Goal: Task Accomplishment & Management: Complete application form

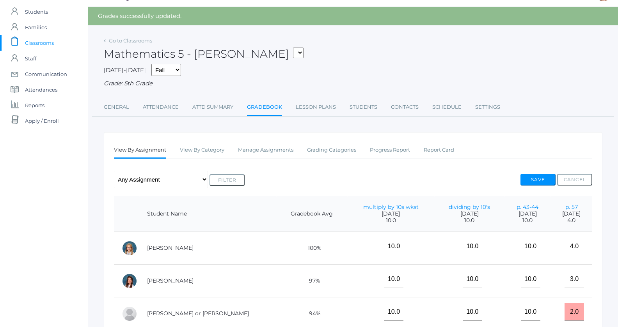
scroll to position [19, 0]
click at [280, 148] on link "Manage Assignments" at bounding box center [265, 151] width 55 height 16
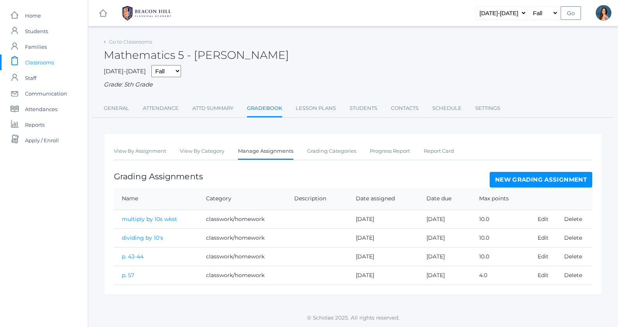
click at [515, 176] on link "New Grading Assignment" at bounding box center [541, 180] width 103 height 16
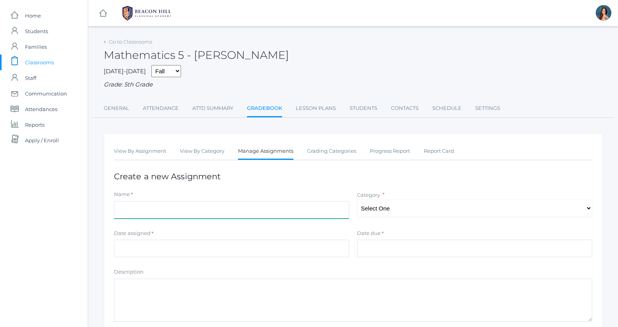
click at [138, 209] on input "Name" at bounding box center [231, 210] width 235 height 18
type input "p. 61-62"
select select "1041"
click option "classwork/homework" at bounding box center [0, 0] width 0 height 0
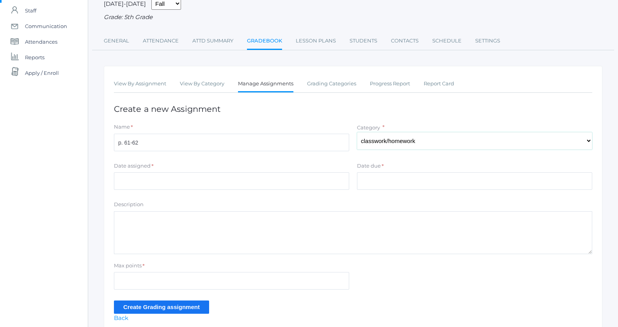
scroll to position [71, 0]
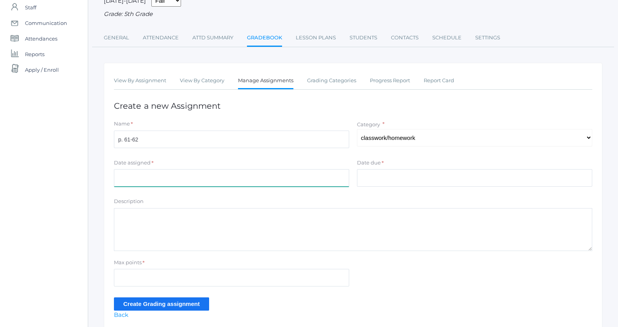
click at [136, 173] on input "Date assigned" at bounding box center [231, 178] width 235 height 18
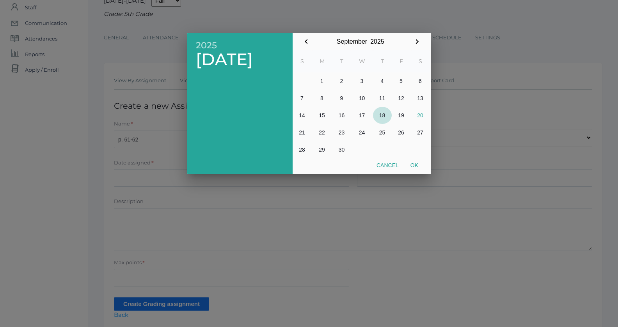
click at [385, 117] on button "18" at bounding box center [382, 115] width 19 height 17
click at [416, 164] on button "Ok" at bounding box center [415, 165] width 20 height 14
type input "[DATE]"
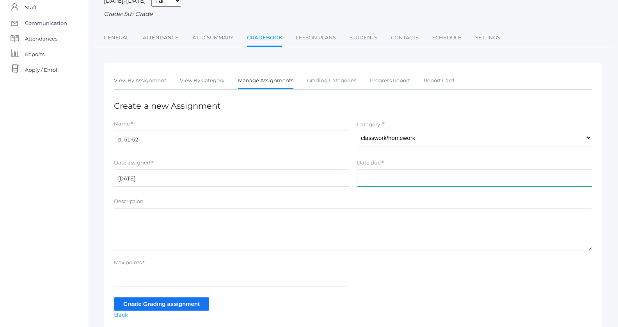
click at [375, 174] on input "Date due" at bounding box center [474, 178] width 235 height 18
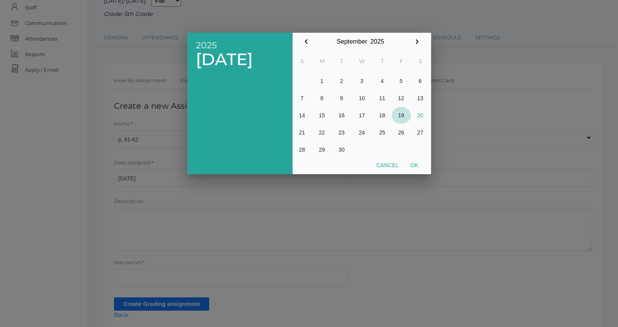
click at [405, 116] on button "19" at bounding box center [401, 115] width 19 height 17
click at [415, 162] on button "Ok" at bounding box center [415, 165] width 20 height 14
type input "[DATE]"
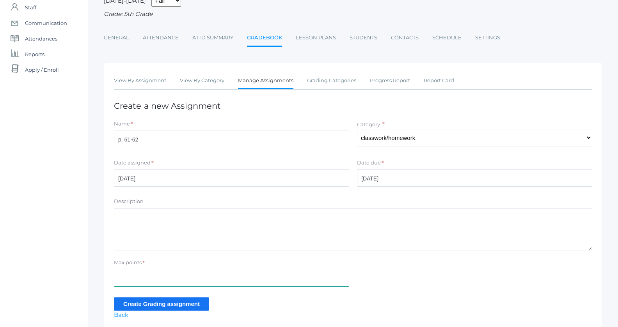
click at [130, 274] on input "Max points" at bounding box center [231, 278] width 235 height 18
type input "8"
click at [137, 303] on input "Create Grading assignment" at bounding box center [161, 304] width 95 height 13
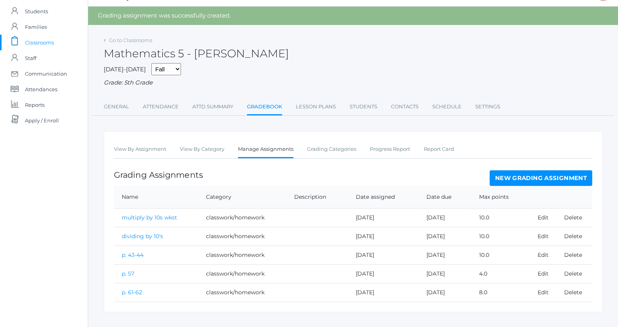
scroll to position [30, 0]
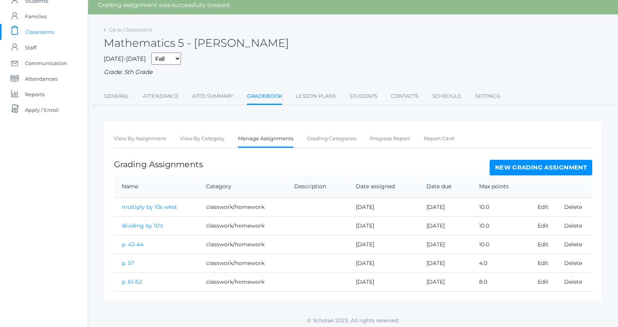
click at [133, 280] on link "p. 61-62" at bounding box center [132, 282] width 20 height 7
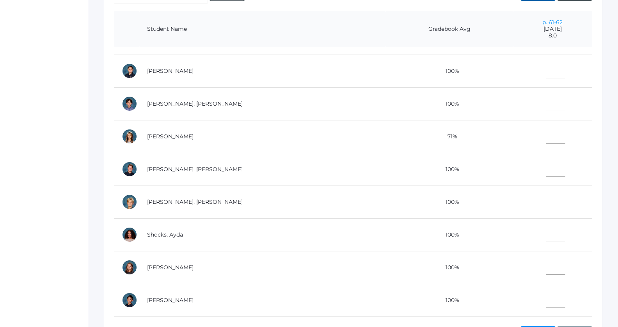
scroll to position [350, 0]
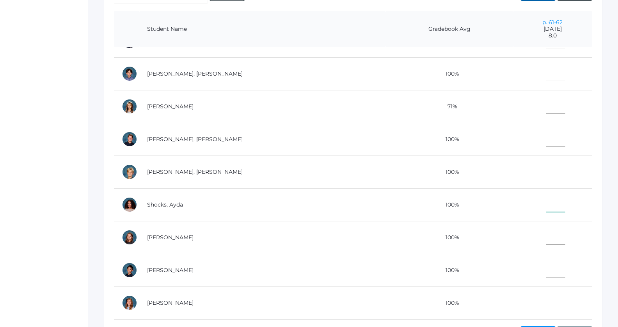
click at [546, 203] on input"] "text" at bounding box center [556, 204] width 20 height 18
type input"] "6"
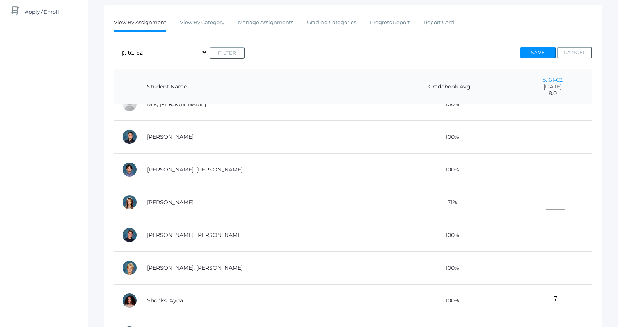
scroll to position [314, 0]
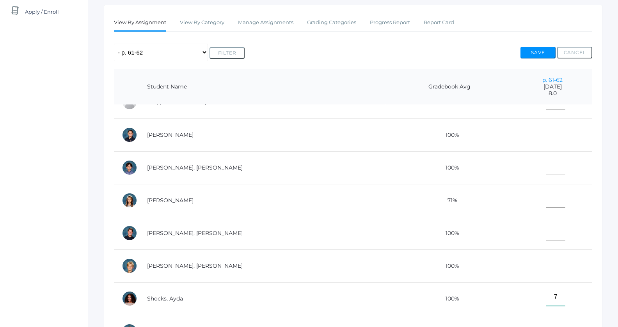
type input"] "7"
click at [546, 264] on input"] "text" at bounding box center [556, 265] width 20 height 18
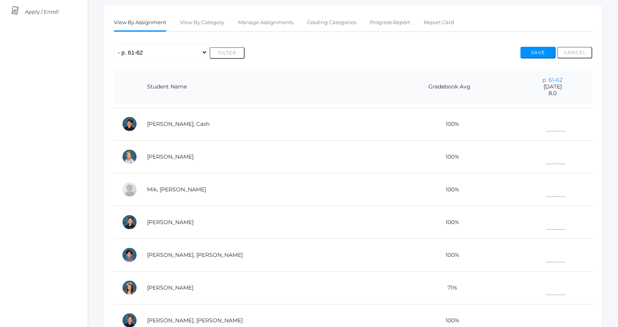
scroll to position [171, 0]
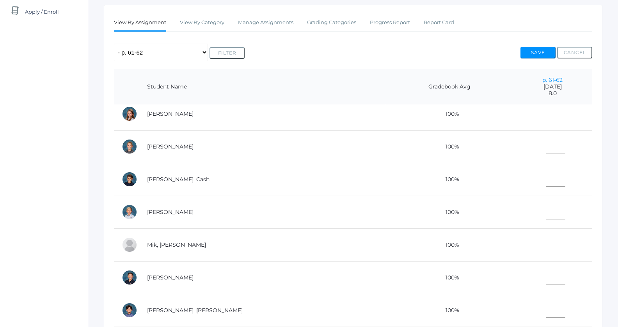
type input"] "4"
click at [546, 147] on input"] "text" at bounding box center [556, 146] width 20 height 18
type input"] "4"
click at [546, 241] on input"] "text" at bounding box center [556, 244] width 20 height 18
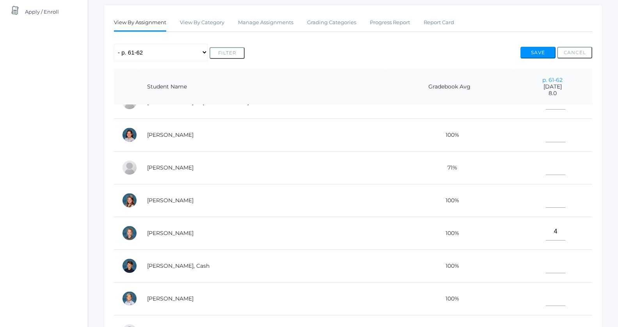
scroll to position [69, 0]
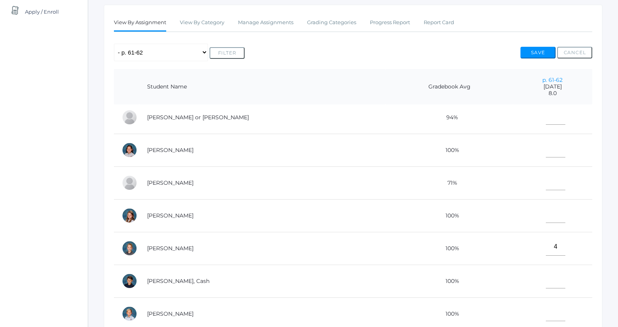
type input"] "8"
click at [546, 154] on input"] "text" at bounding box center [556, 149] width 20 height 18
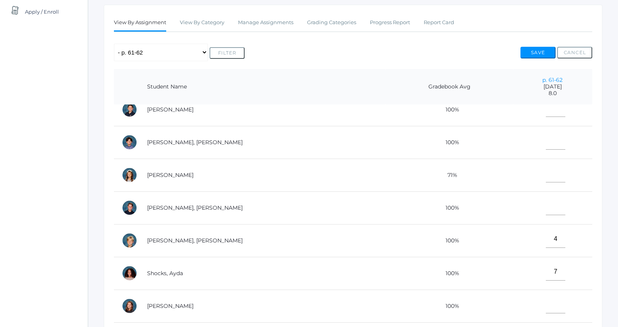
scroll to position [375, 0]
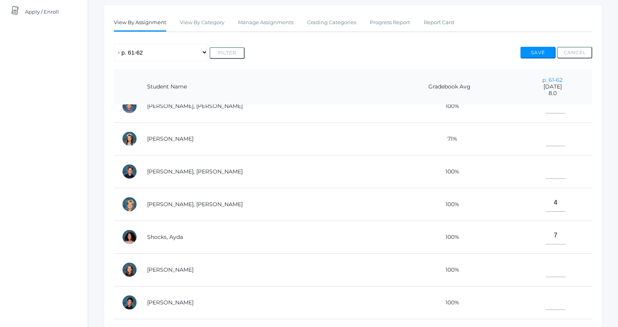
type input"] "7"
click at [546, 302] on input"] "text" at bounding box center [556, 302] width 20 height 18
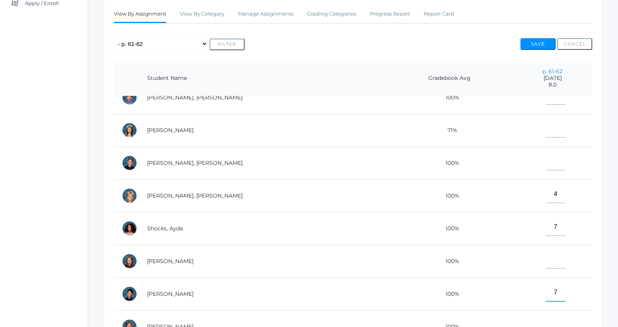
scroll to position [242, 0]
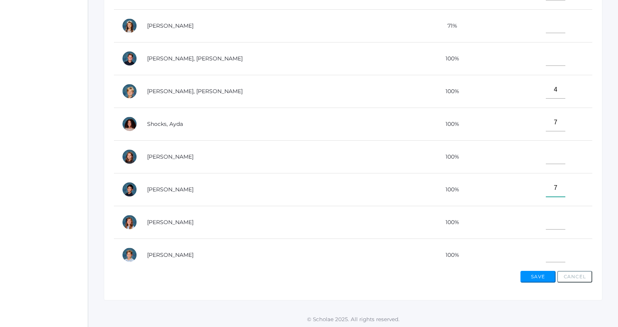
type input"] "7"
click at [546, 253] on input"] "text" at bounding box center [556, 254] width 20 height 18
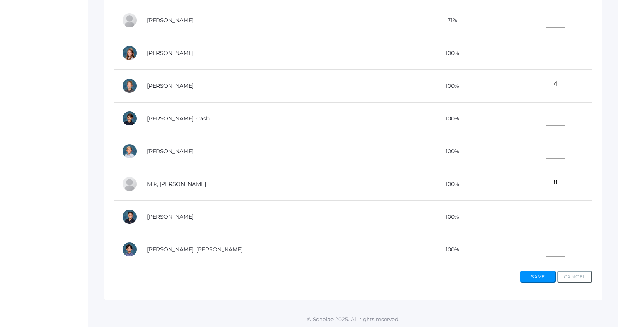
scroll to position [105, 0]
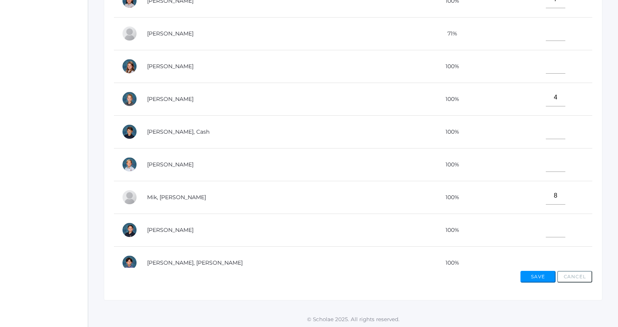
type input"] "7"
click at [546, 69] on input"] "text" at bounding box center [556, 65] width 20 height 18
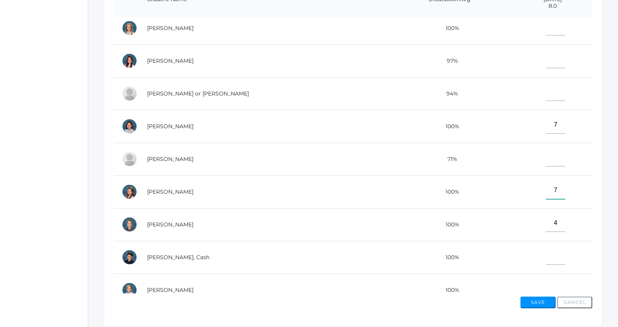
scroll to position [36, 0]
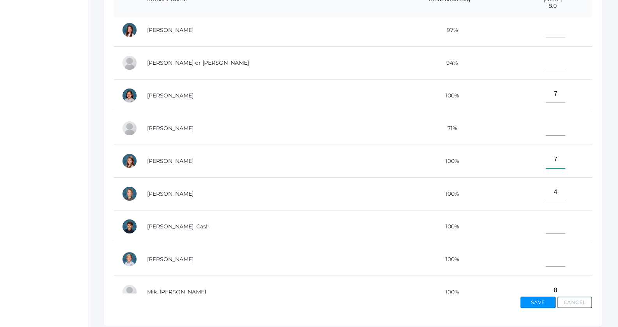
type input"] "7"
click at [546, 260] on input"] "text" at bounding box center [556, 258] width 20 height 18
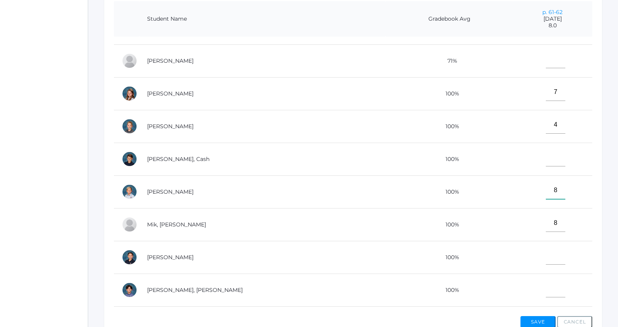
scroll to position [124, 0]
type input"] "8"
click at [546, 254] on input"] "text" at bounding box center [556, 256] width 20 height 18
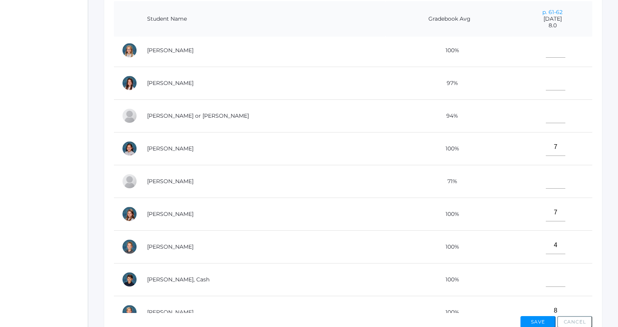
scroll to position [0, 0]
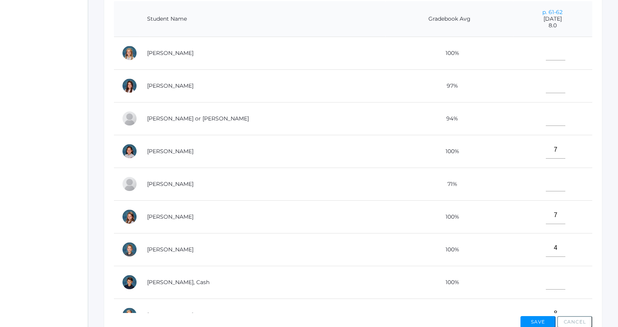
type input"] "8"
click at [546, 121] on input"] "text" at bounding box center [556, 117] width 20 height 18
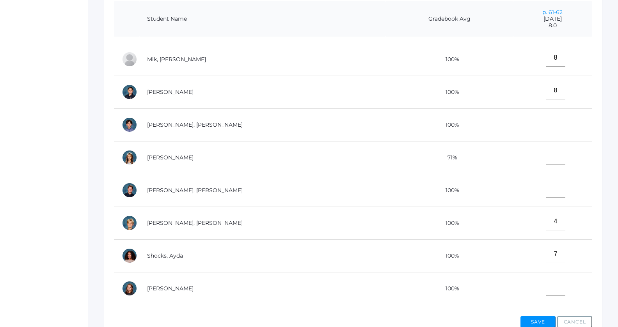
scroll to position [357, 0]
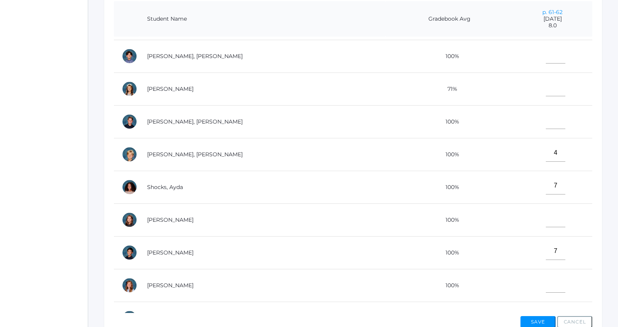
type input"] "7"
click at [546, 215] on input"] "text" at bounding box center [556, 219] width 20 height 18
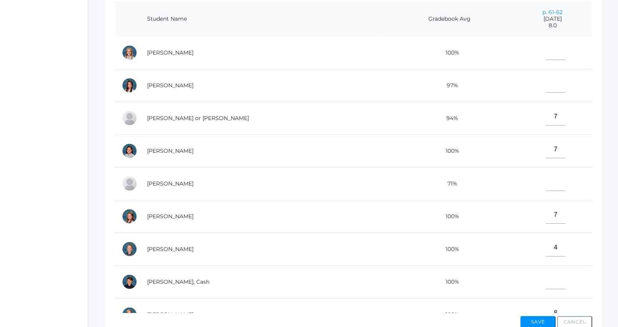
scroll to position [0, 0]
type input"] "6"
click at [546, 86] on input"] "text" at bounding box center [556, 85] width 20 height 18
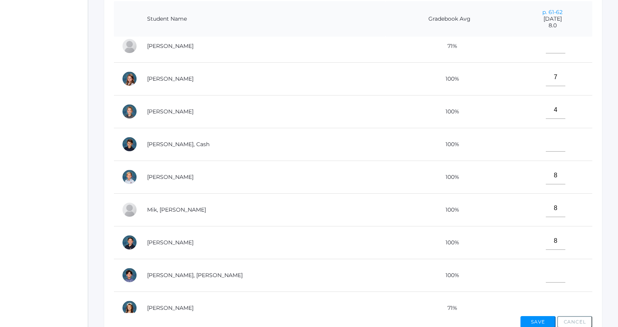
scroll to position [226, 0]
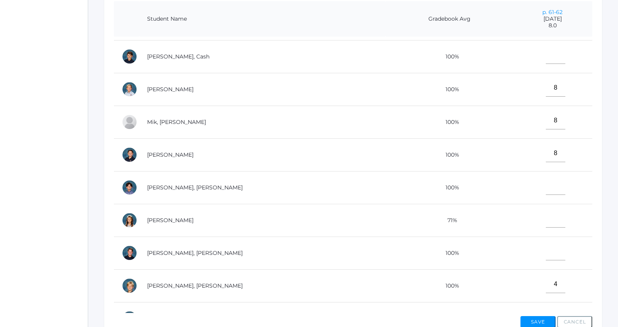
type input"] "4"
click at [546, 251] on input"] "text" at bounding box center [556, 252] width 20 height 18
type input"] "0"
click at [546, 217] on input"] "text" at bounding box center [556, 219] width 20 height 18
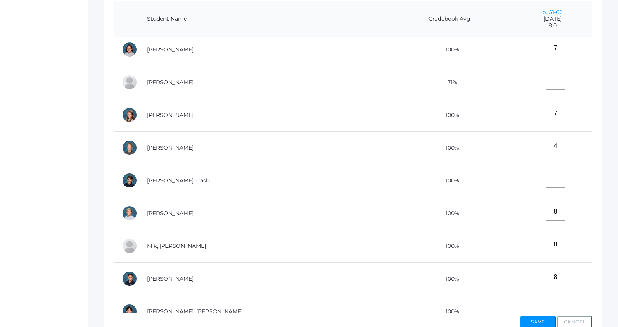
type input"] "6"
click at [546, 183] on input"] "text" at bounding box center [556, 180] width 20 height 18
type input"] "0"
click at [546, 81] on input"] "text" at bounding box center [556, 81] width 20 height 18
type input"] "0"
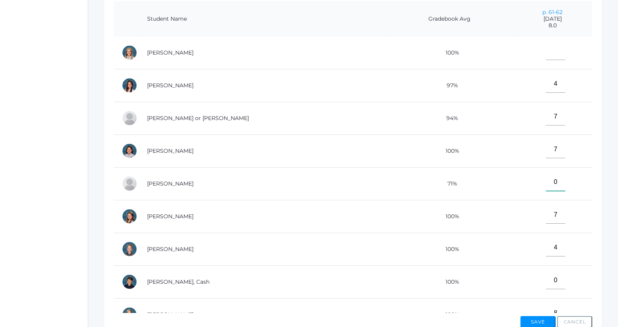
scroll to position [0, 0]
click at [546, 55] on input"] "text" at bounding box center [556, 52] width 20 height 18
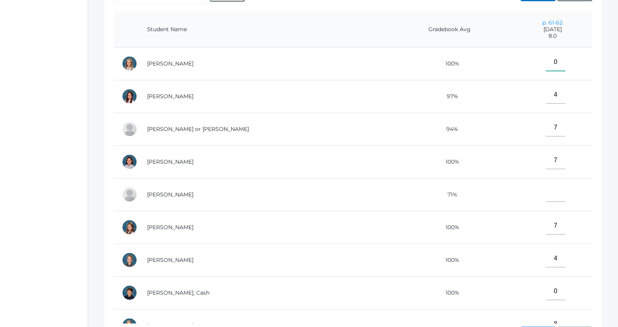
scroll to position [165, 0]
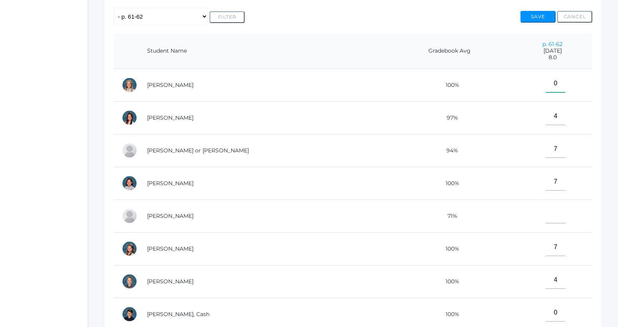
type input"] "0"
click at [531, 16] on button "Save" at bounding box center [538, 17] width 35 height 12
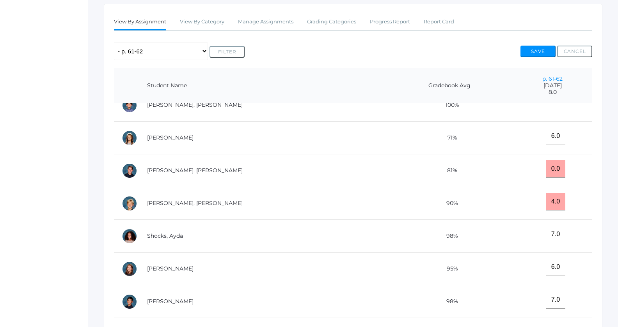
scroll to position [258, 0]
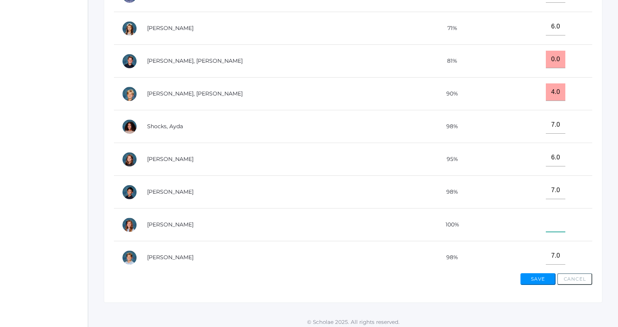
click at [546, 217] on input"] "text" at bounding box center [556, 224] width 20 height 18
type input"] "0"
click at [531, 279] on button "Save" at bounding box center [538, 280] width 35 height 12
